Goal: Task Accomplishment & Management: Use online tool/utility

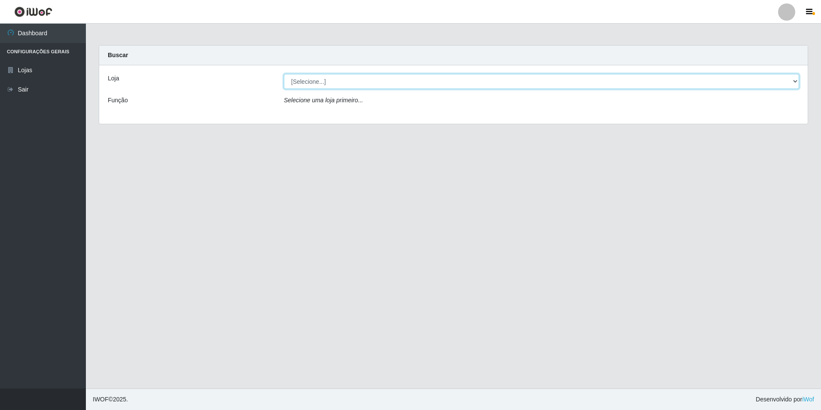
click at [790, 83] on select "[Selecione...] Extrabom - Loja 57 Anchieta" at bounding box center [541, 81] width 515 height 15
select select "470"
click at [284, 74] on select "[Selecione...] Extrabom - Loja 57 Anchieta" at bounding box center [541, 81] width 515 height 15
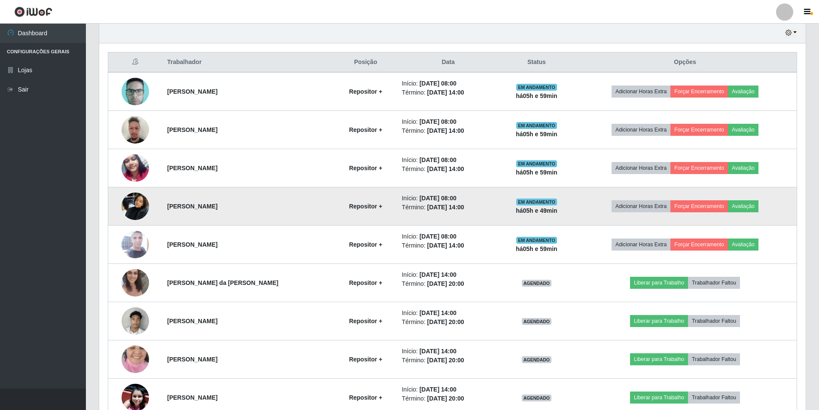
scroll to position [347, 0]
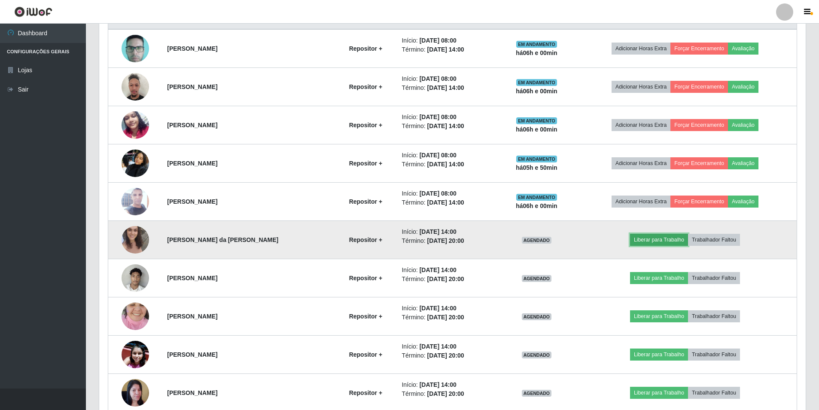
click at [649, 239] on button "Liberar para Trabalho" at bounding box center [659, 240] width 58 height 12
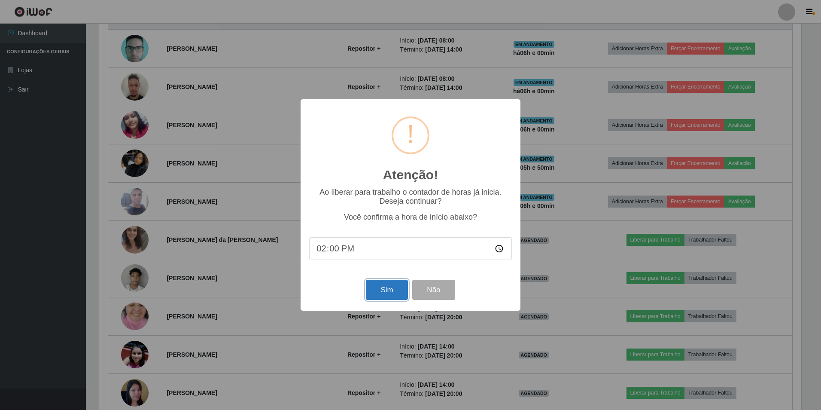
click at [391, 291] on button "Sim" at bounding box center [387, 289] width 42 height 20
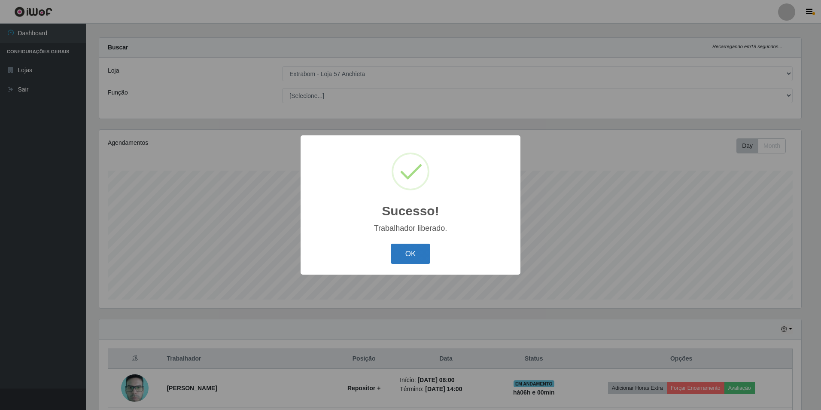
click at [417, 250] on button "OK" at bounding box center [411, 253] width 40 height 20
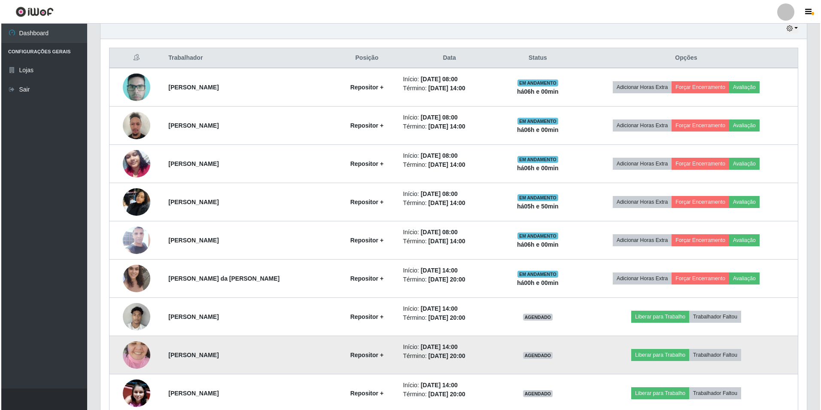
scroll to position [390, 0]
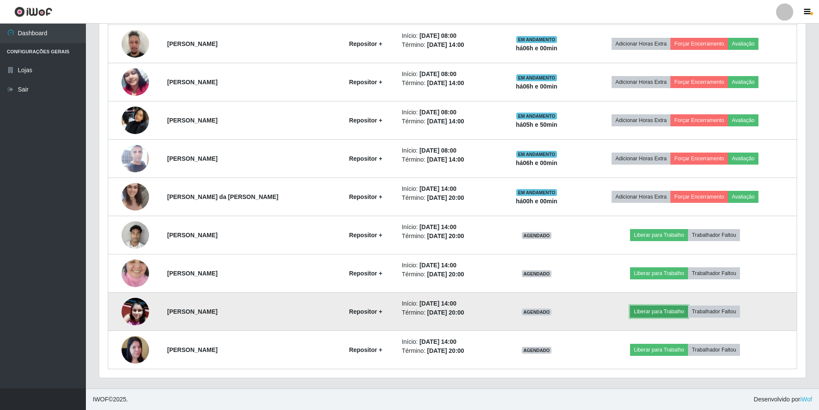
click at [665, 308] on button "Liberar para Trabalho" at bounding box center [659, 311] width 58 height 12
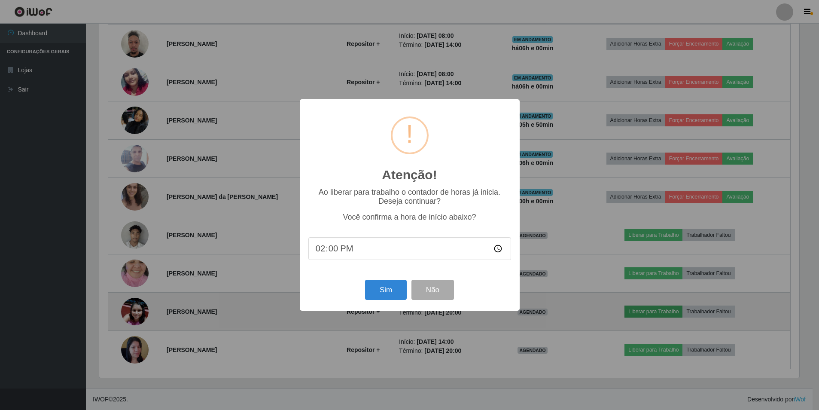
scroll to position [178, 702]
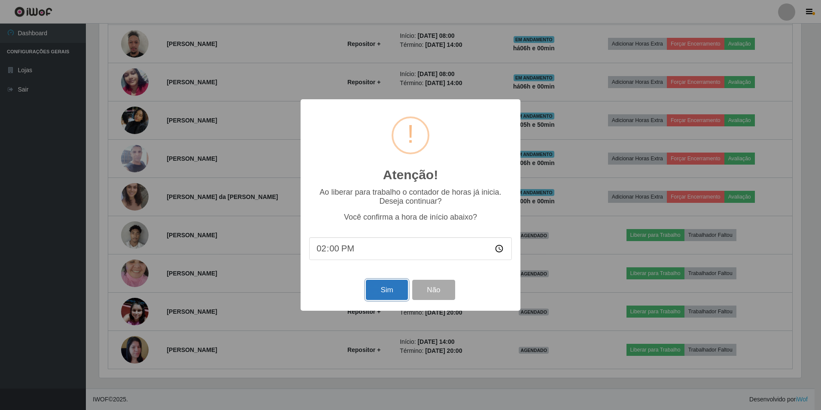
click at [387, 284] on button "Sim" at bounding box center [387, 289] width 42 height 20
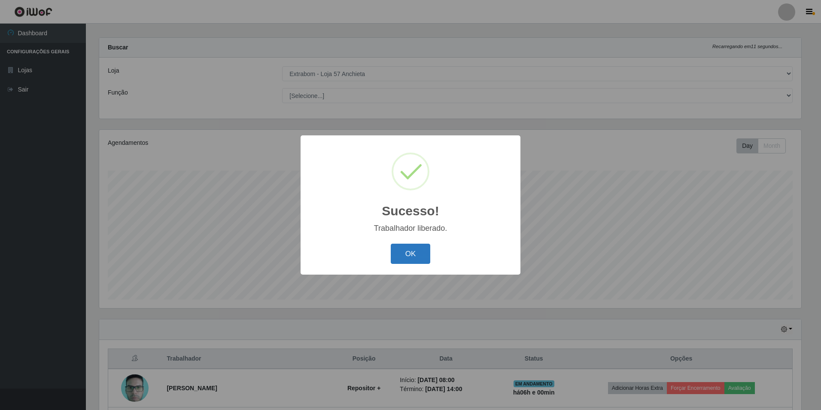
click at [425, 255] on button "OK" at bounding box center [411, 253] width 40 height 20
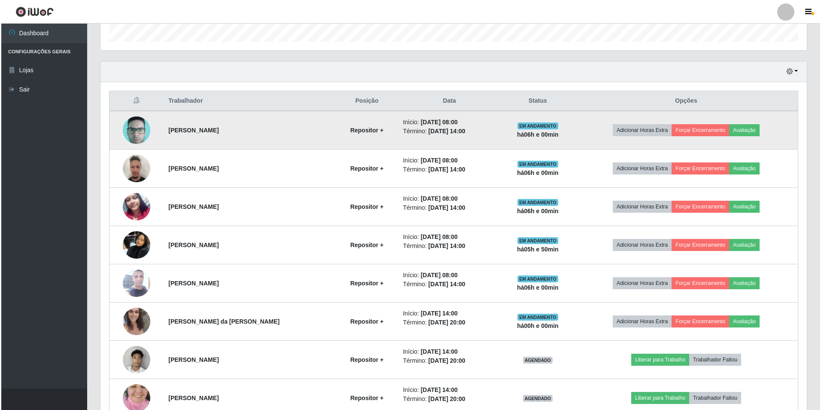
scroll to position [390, 0]
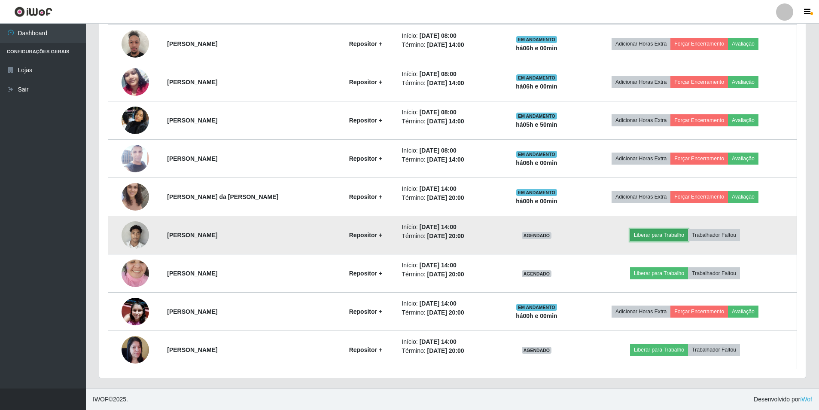
click at [673, 234] on button "Liberar para Trabalho" at bounding box center [659, 235] width 58 height 12
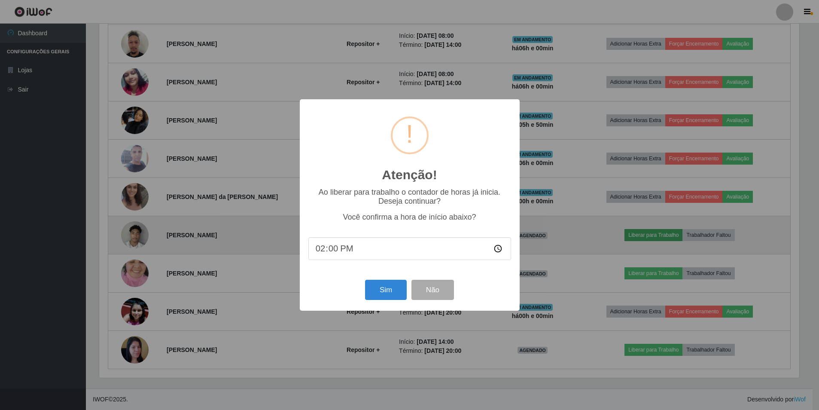
scroll to position [178, 702]
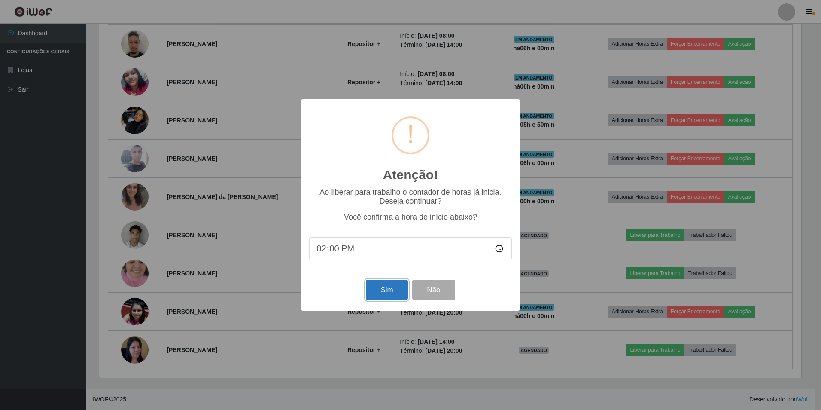
click at [397, 287] on button "Sim" at bounding box center [387, 289] width 42 height 20
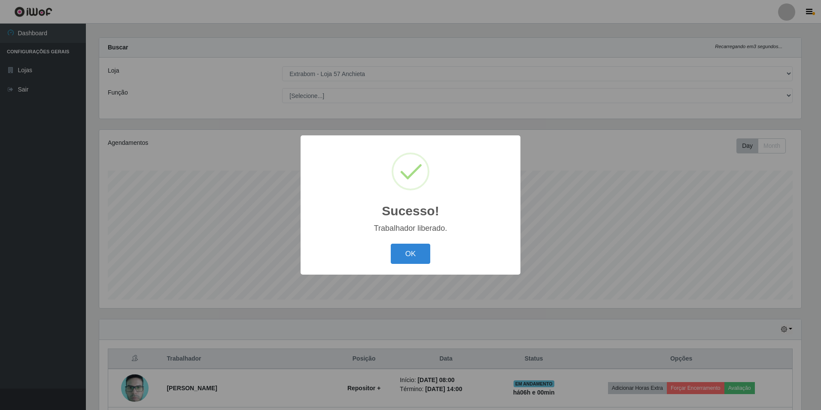
drag, startPoint x: 402, startPoint y: 260, endPoint x: 407, endPoint y: 259, distance: 5.6
click at [402, 260] on button "OK" at bounding box center [411, 253] width 40 height 20
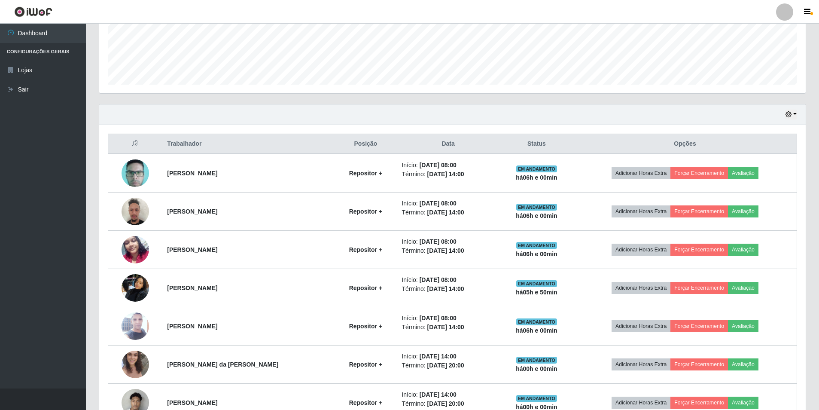
scroll to position [0, 0]
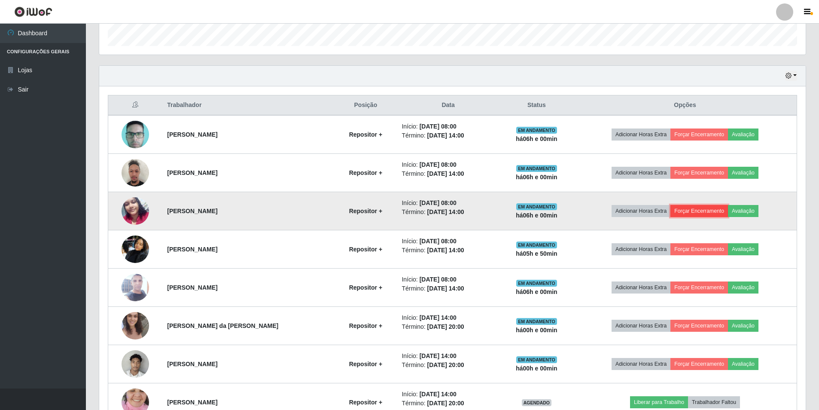
click at [699, 206] on button "Forçar Encerramento" at bounding box center [699, 211] width 58 height 12
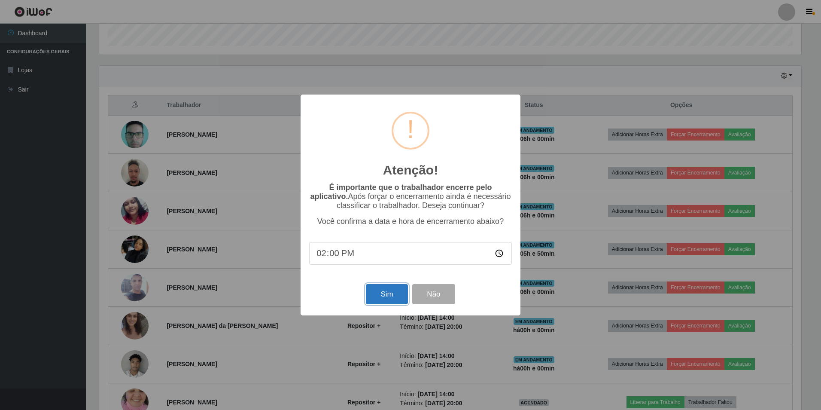
click at [386, 293] on button "Sim" at bounding box center [387, 294] width 42 height 20
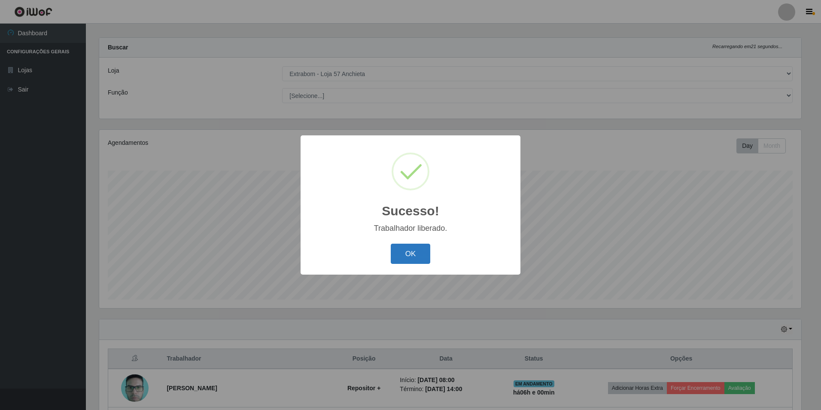
click at [407, 253] on button "OK" at bounding box center [411, 253] width 40 height 20
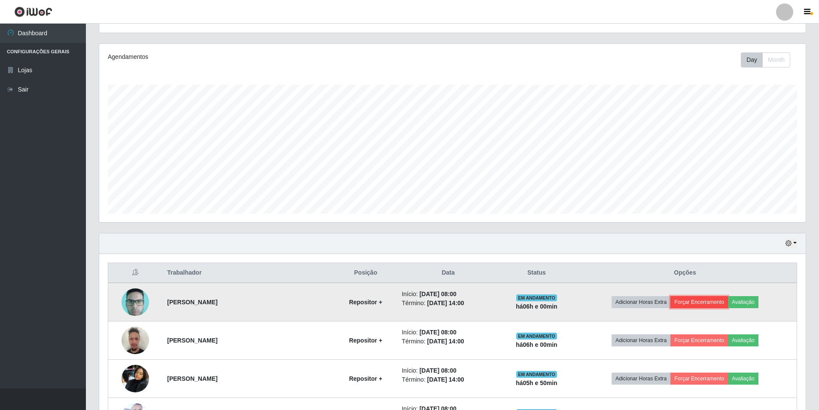
click at [705, 300] on button "Forçar Encerramento" at bounding box center [699, 302] width 58 height 12
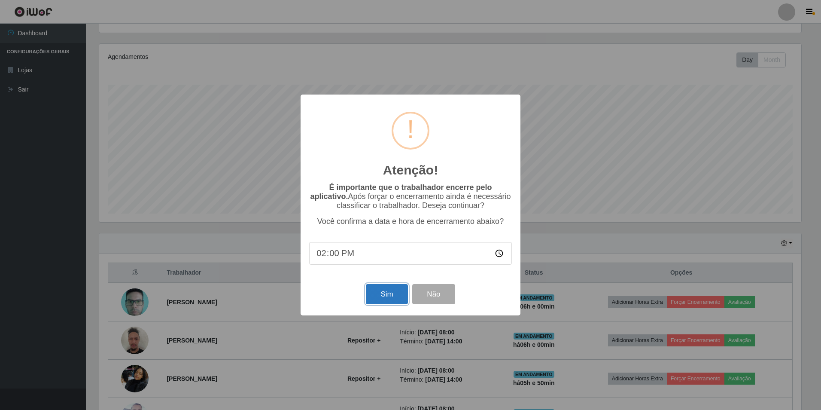
click at [390, 292] on button "Sim" at bounding box center [387, 294] width 42 height 20
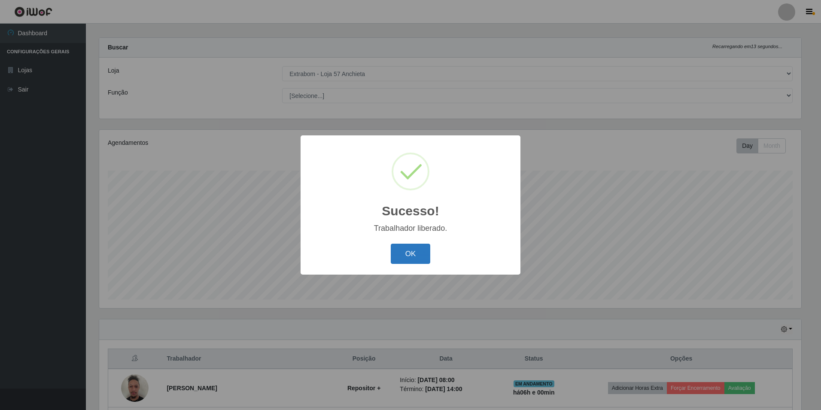
click at [412, 248] on button "OK" at bounding box center [411, 253] width 40 height 20
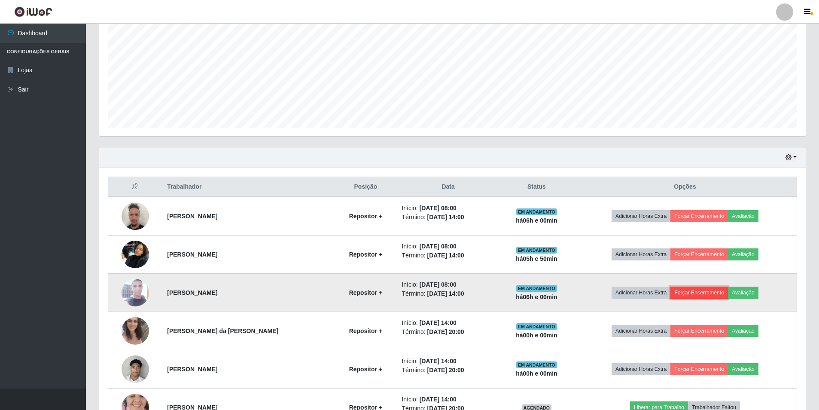
click at [695, 289] on button "Forçar Encerramento" at bounding box center [699, 292] width 58 height 12
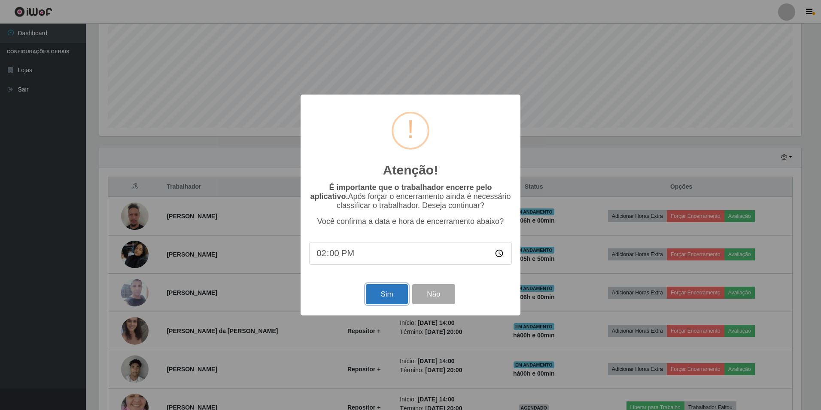
click at [397, 290] on button "Sim" at bounding box center [387, 294] width 42 height 20
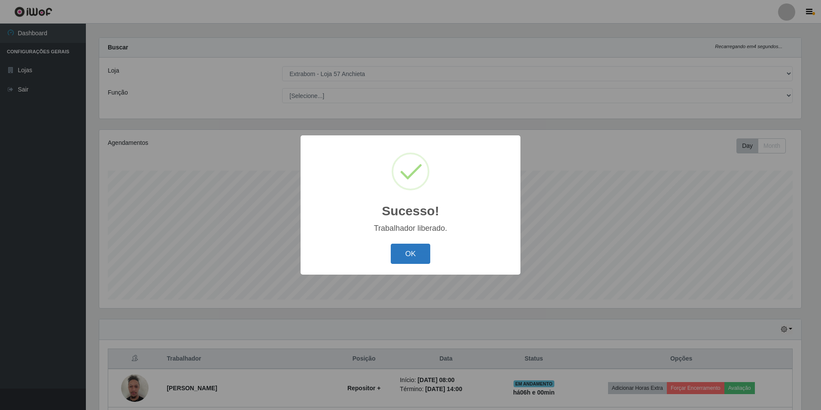
click at [401, 251] on button "OK" at bounding box center [411, 253] width 40 height 20
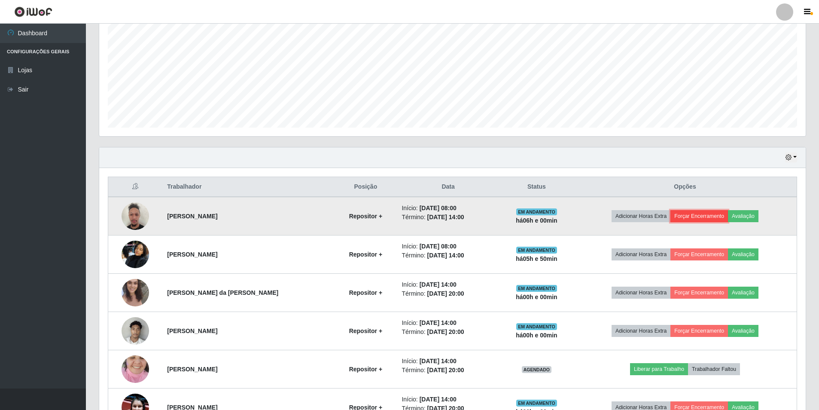
click at [707, 211] on button "Forçar Encerramento" at bounding box center [699, 216] width 58 height 12
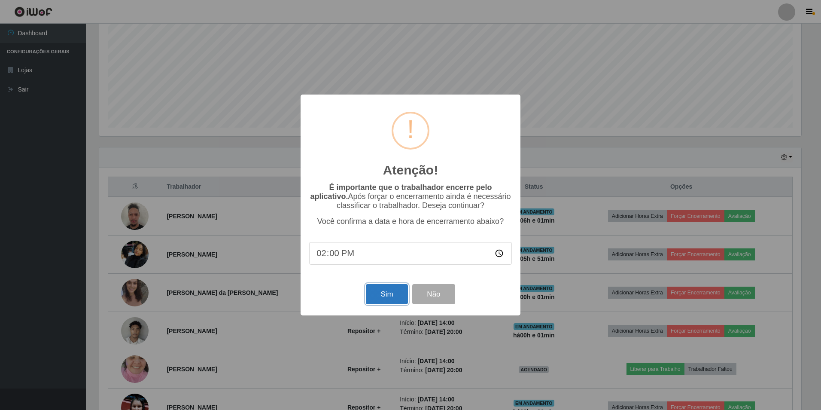
click at [388, 295] on button "Sim" at bounding box center [387, 294] width 42 height 20
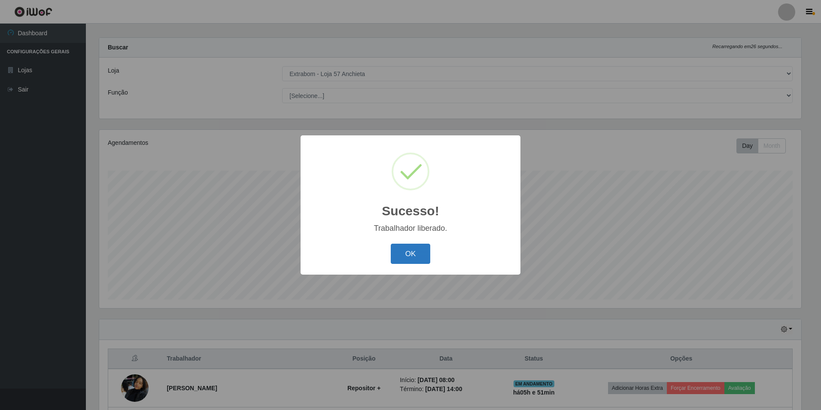
click at [407, 253] on button "OK" at bounding box center [411, 253] width 40 height 20
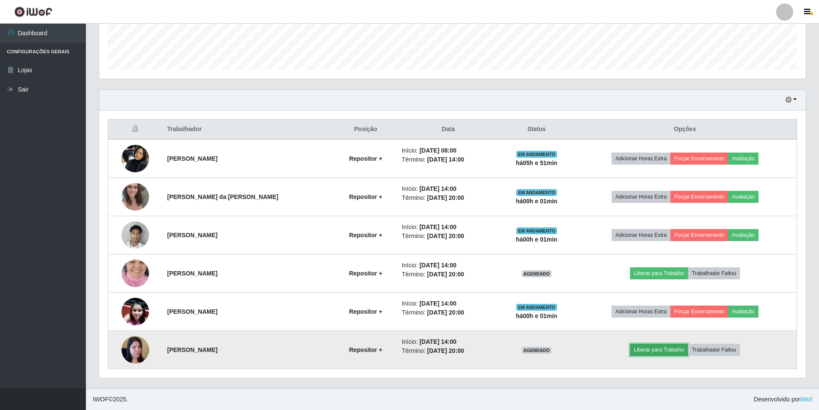
click at [660, 348] on button "Liberar para Trabalho" at bounding box center [659, 349] width 58 height 12
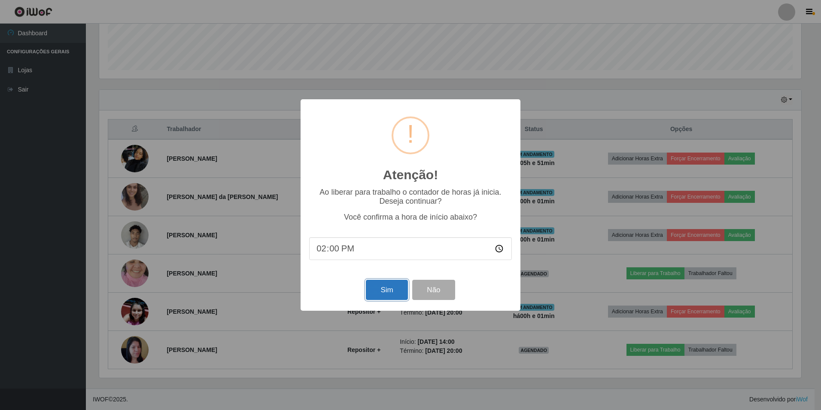
click at [387, 287] on button "Sim" at bounding box center [387, 289] width 42 height 20
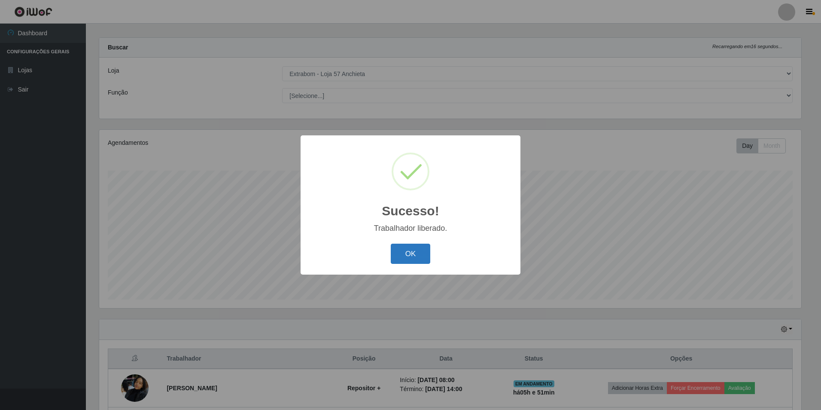
click at [421, 255] on button "OK" at bounding box center [411, 253] width 40 height 20
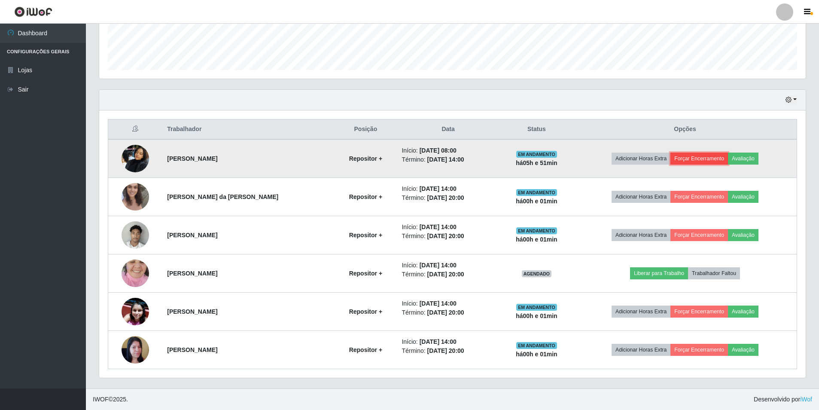
click at [707, 158] on button "Forçar Encerramento" at bounding box center [699, 158] width 58 height 12
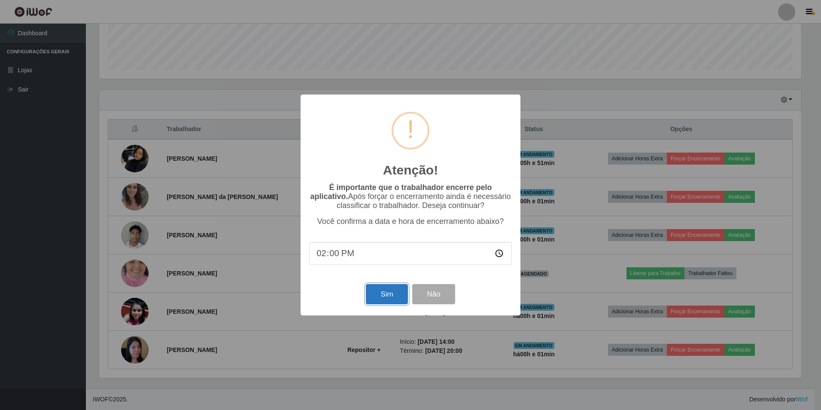
click at [388, 297] on button "Sim" at bounding box center [387, 294] width 42 height 20
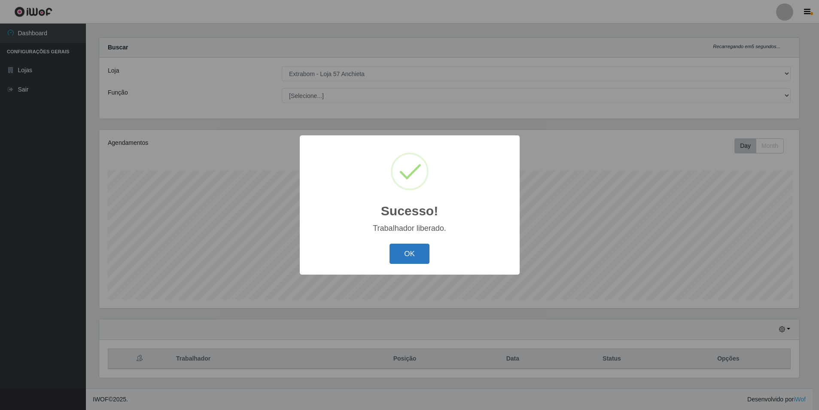
scroll to position [178, 702]
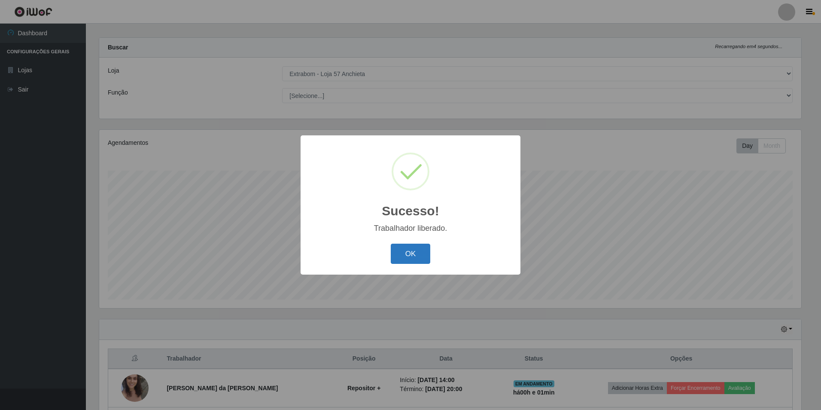
click at [417, 249] on button "OK" at bounding box center [411, 253] width 40 height 20
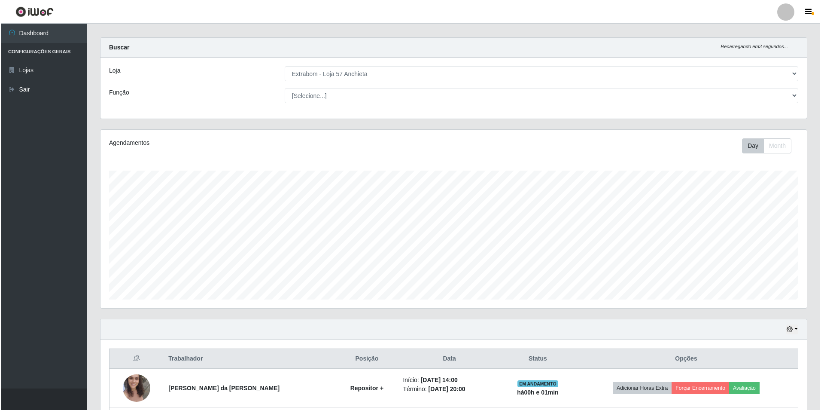
scroll to position [199, 0]
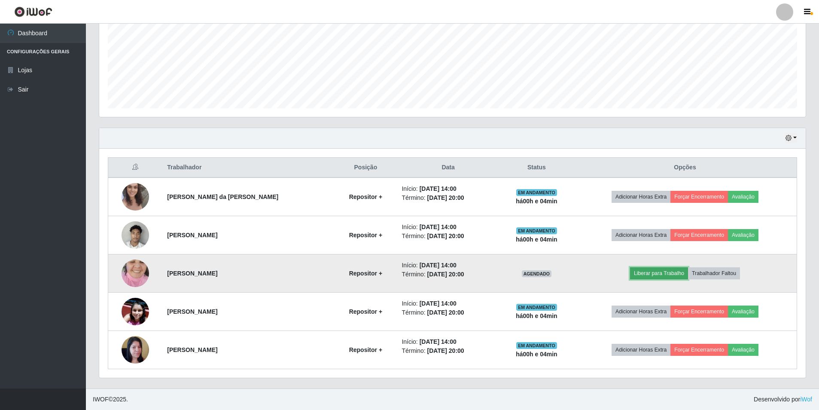
click at [681, 273] on button "Liberar para Trabalho" at bounding box center [659, 273] width 58 height 12
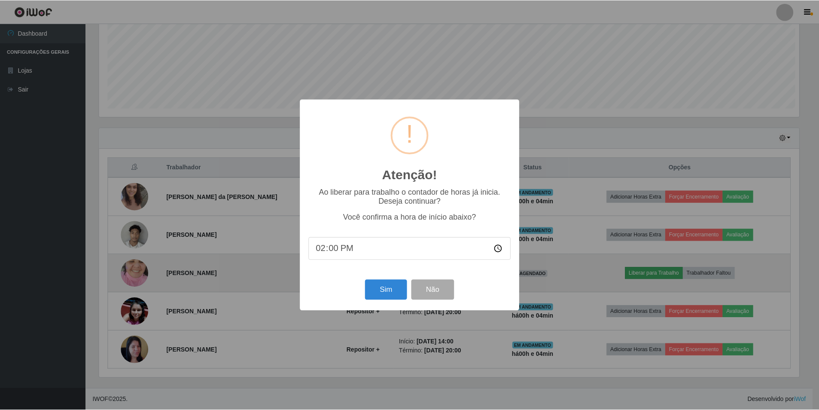
scroll to position [178, 702]
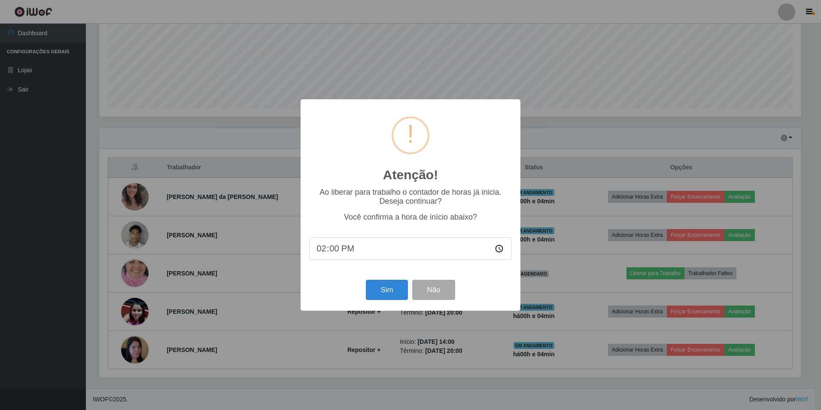
click at [331, 249] on input "14:00" at bounding box center [410, 248] width 203 height 23
type input "14:04"
click at [379, 291] on button "Sim" at bounding box center [387, 289] width 42 height 20
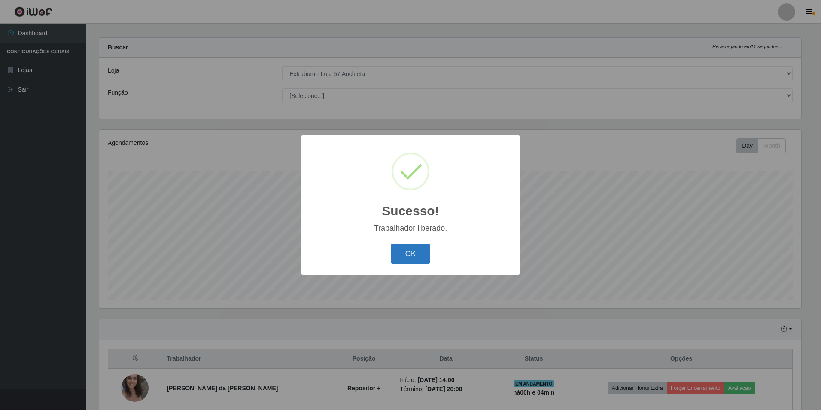
click at [400, 252] on button "OK" at bounding box center [411, 253] width 40 height 20
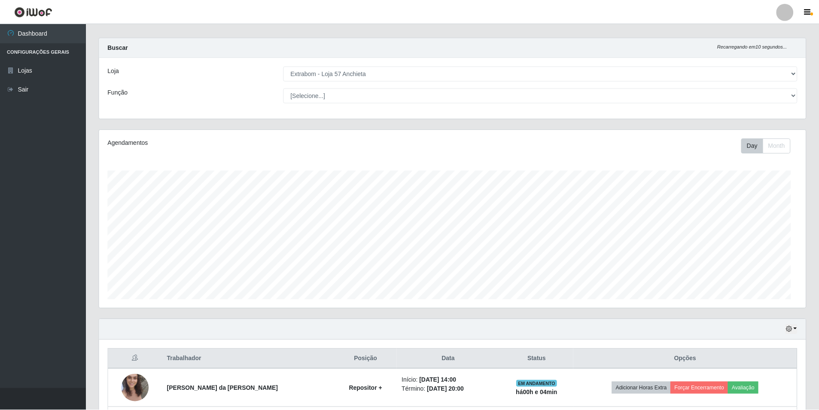
scroll to position [178, 706]
